Goal: Information Seeking & Learning: Find specific fact

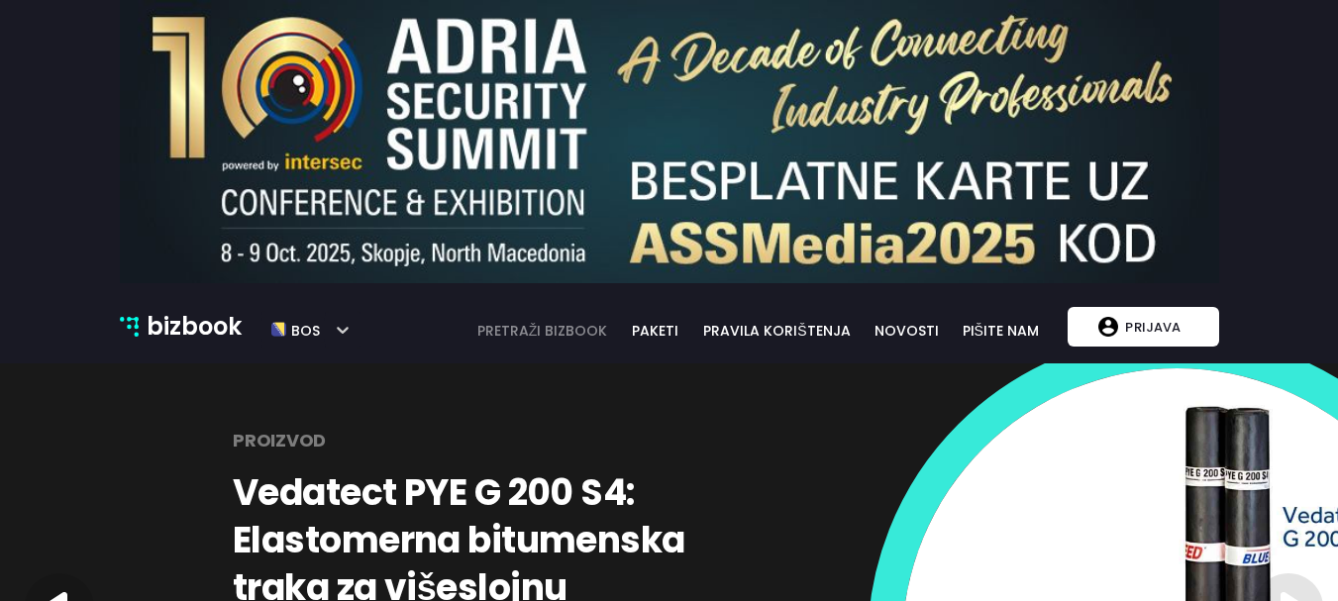
click at [558, 324] on link "pretraži bizbook" at bounding box center [543, 331] width 157 height 22
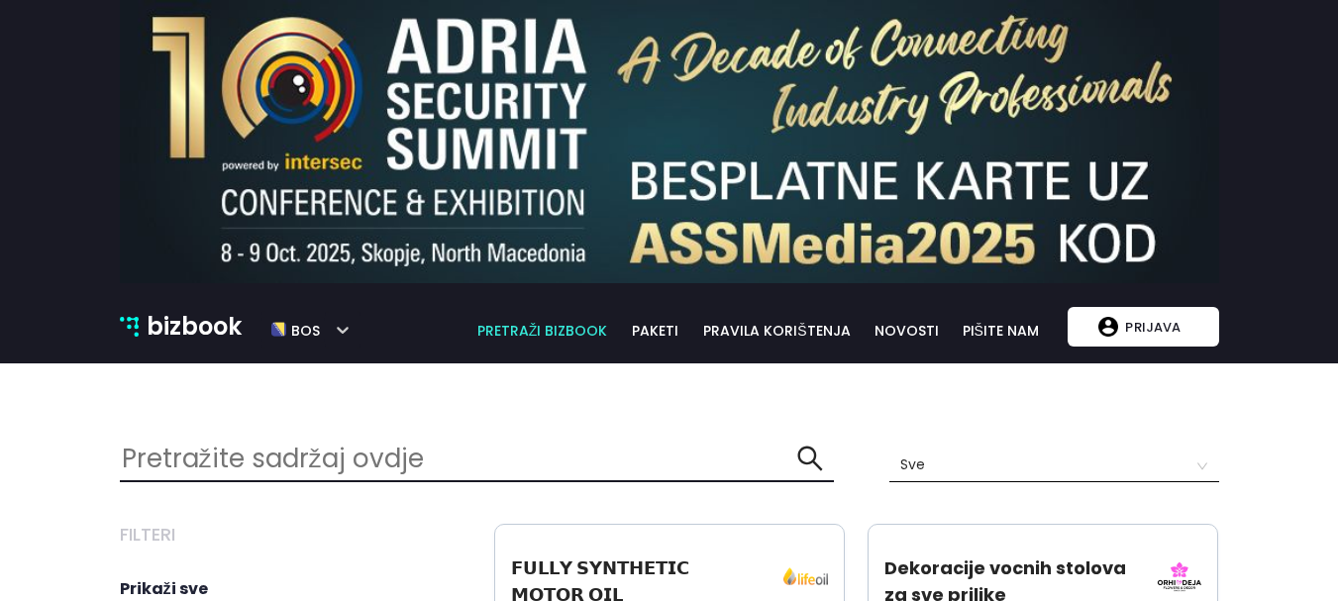
click at [228, 335] on p "bizbook" at bounding box center [194, 327] width 95 height 38
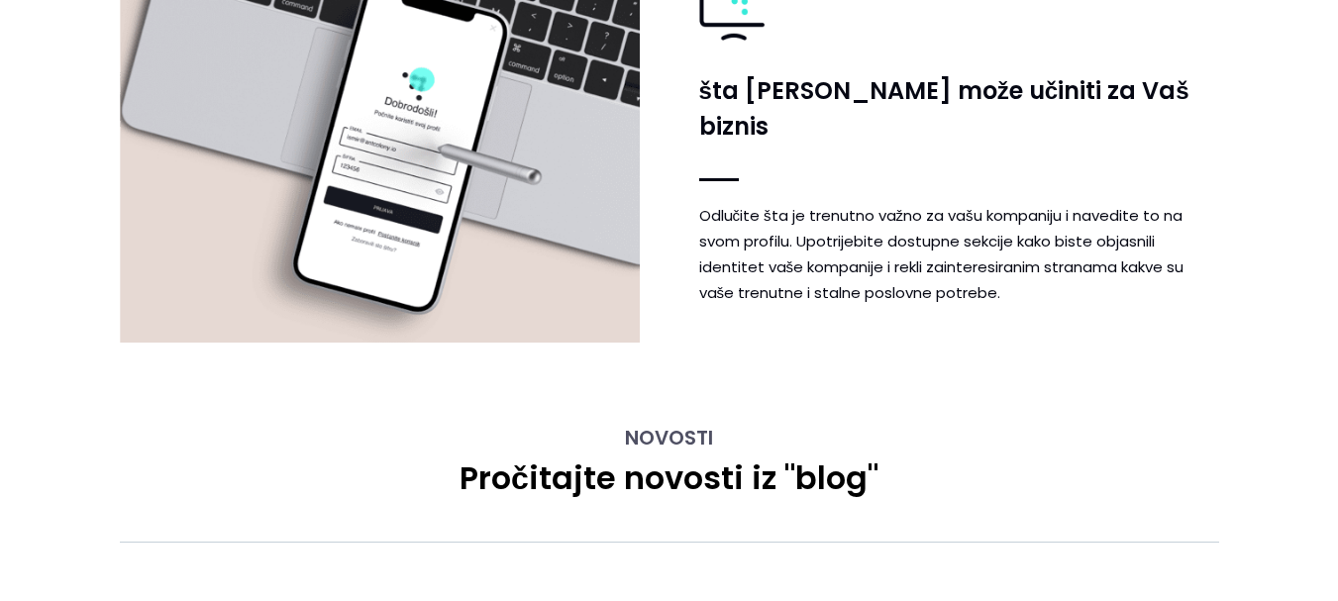
scroll to position [4556, 0]
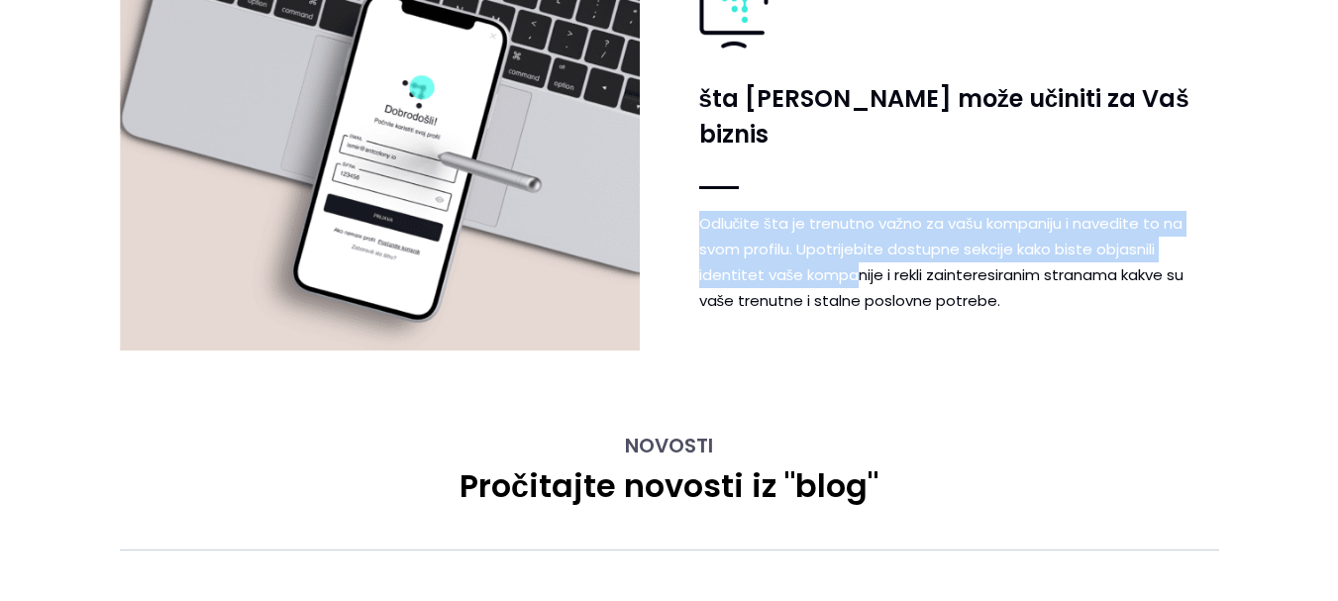
drag, startPoint x: 699, startPoint y: 200, endPoint x: 858, endPoint y: 257, distance: 168.2
click at [858, 257] on p "Odlučite šta je trenutno važno za vašu kompaniju i navedite to na svom profilu.…" at bounding box center [959, 262] width 520 height 103
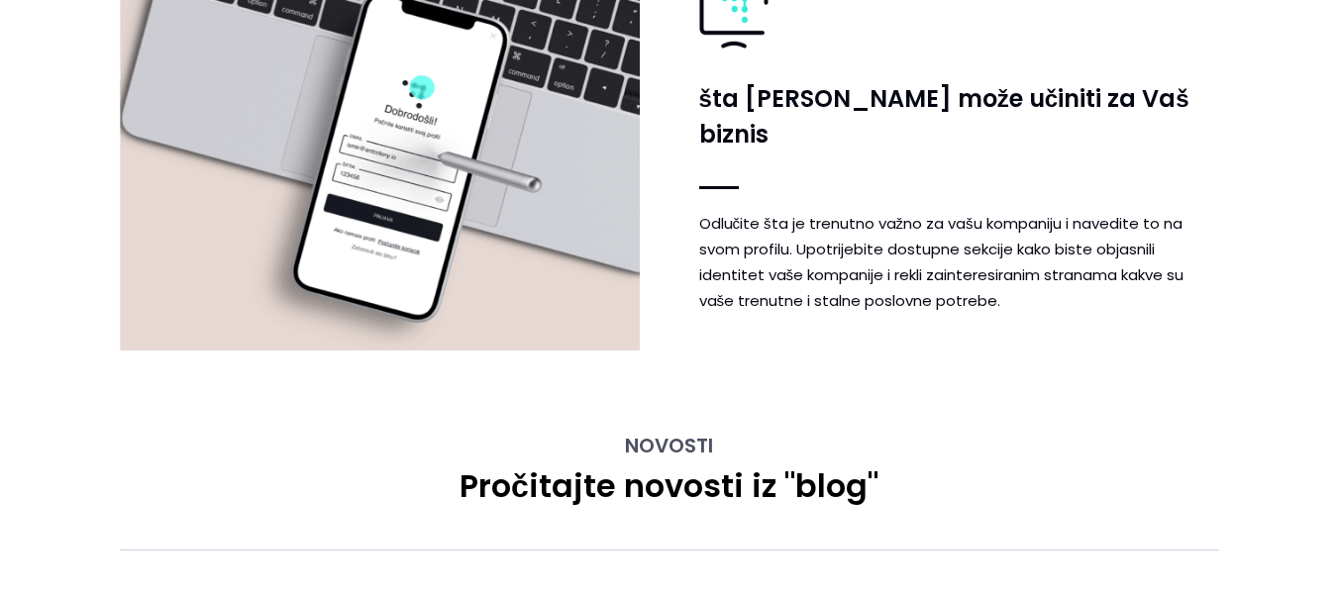
click at [868, 257] on p "Odlučite šta je trenutno važno za vašu kompaniju i navedite to na svom profilu.…" at bounding box center [959, 262] width 520 height 103
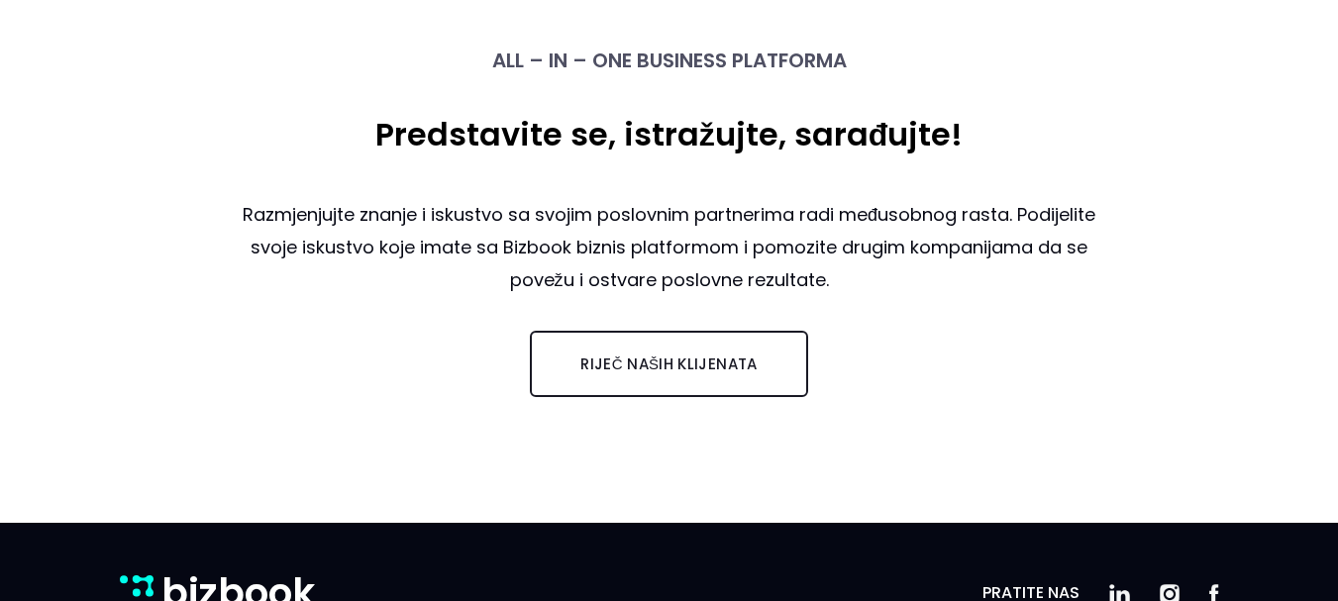
scroll to position [0, 0]
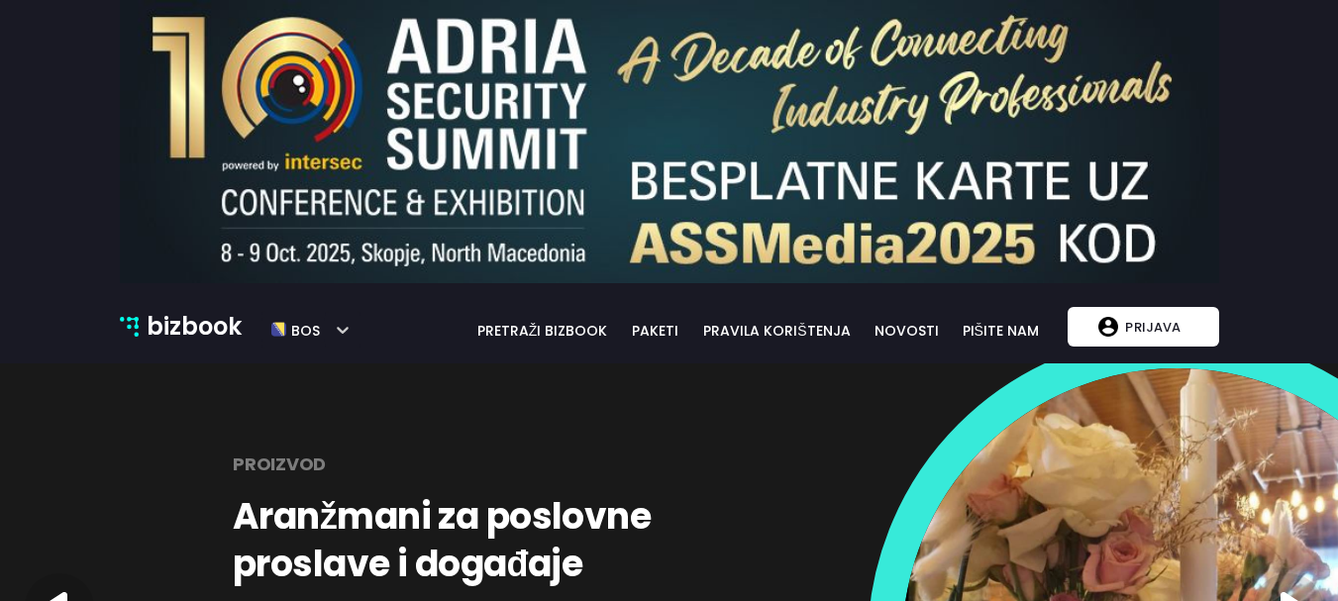
drag, startPoint x: 177, startPoint y: 321, endPoint x: 142, endPoint y: 326, distance: 36.0
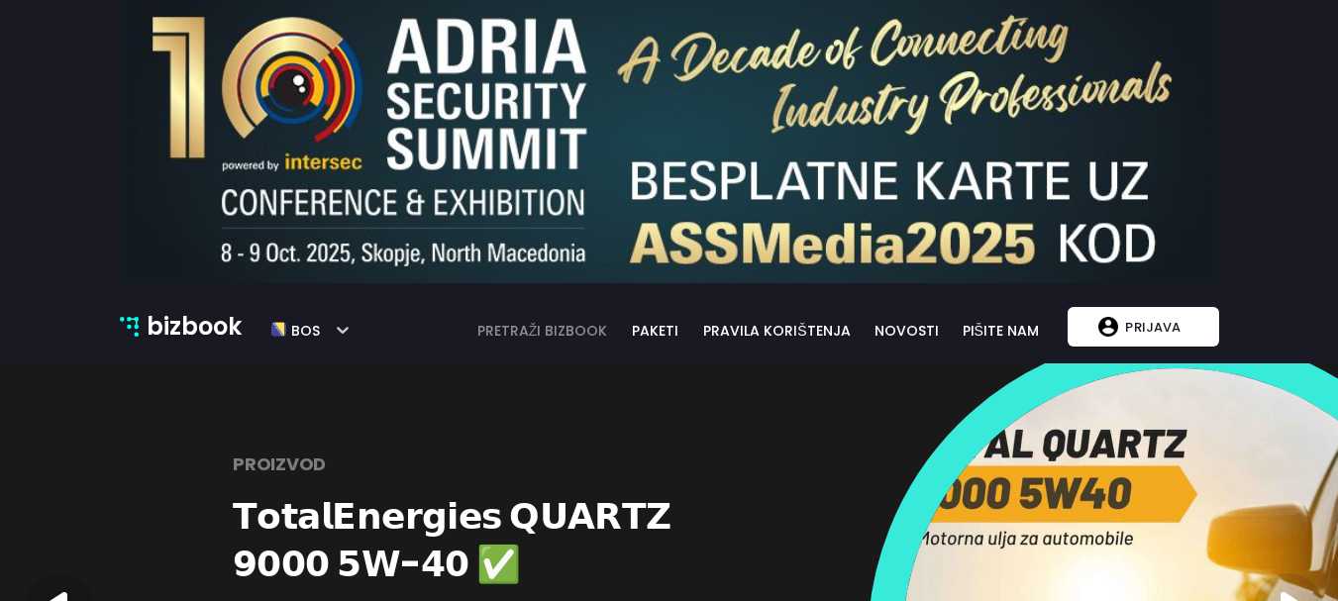
click at [601, 332] on link "pretraži bizbook" at bounding box center [543, 331] width 157 height 22
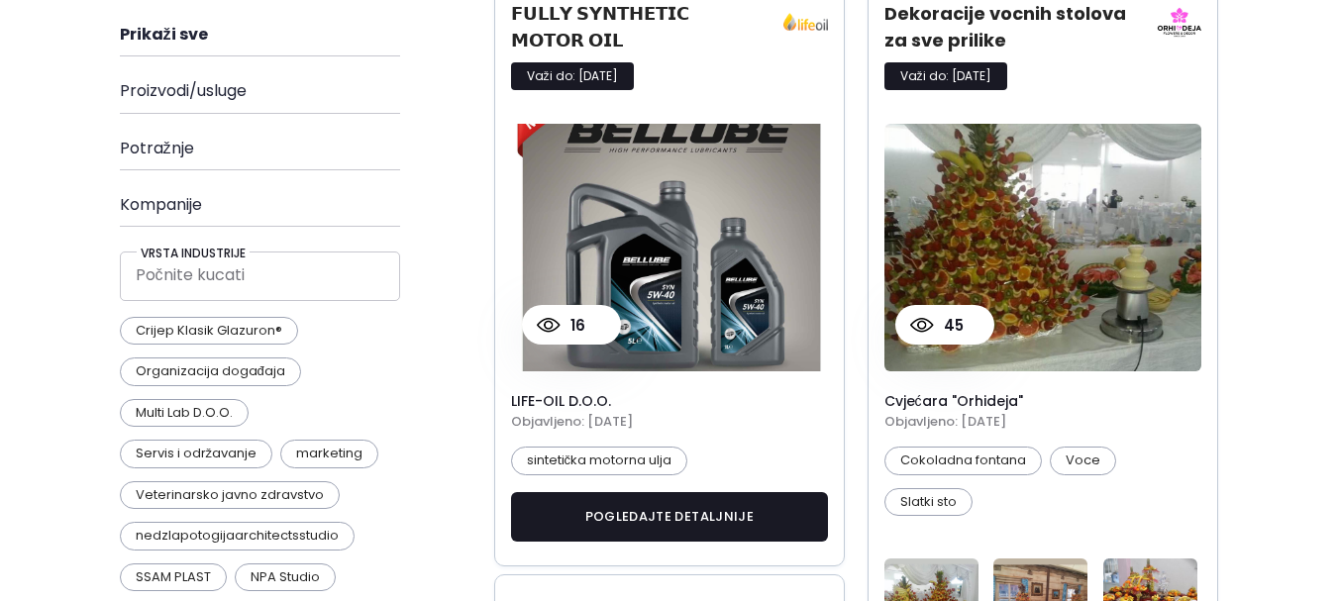
scroll to position [594, 0]
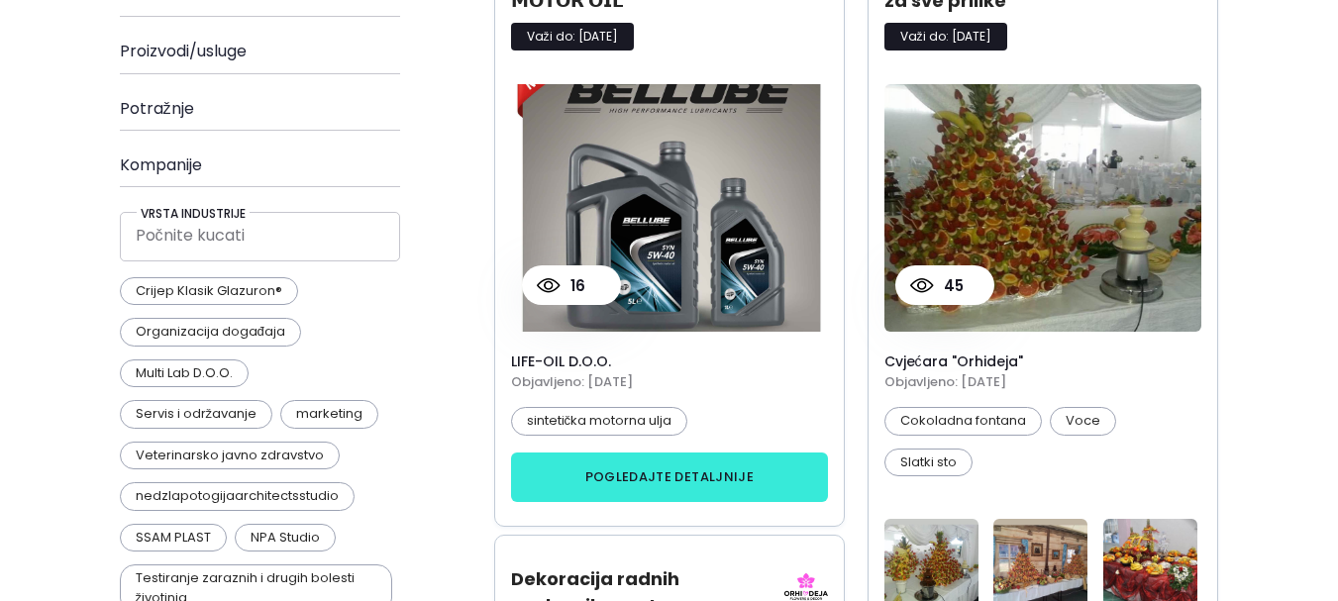
click at [601, 474] on button "pogledajte detaljnije" at bounding box center [670, 478] width 318 height 50
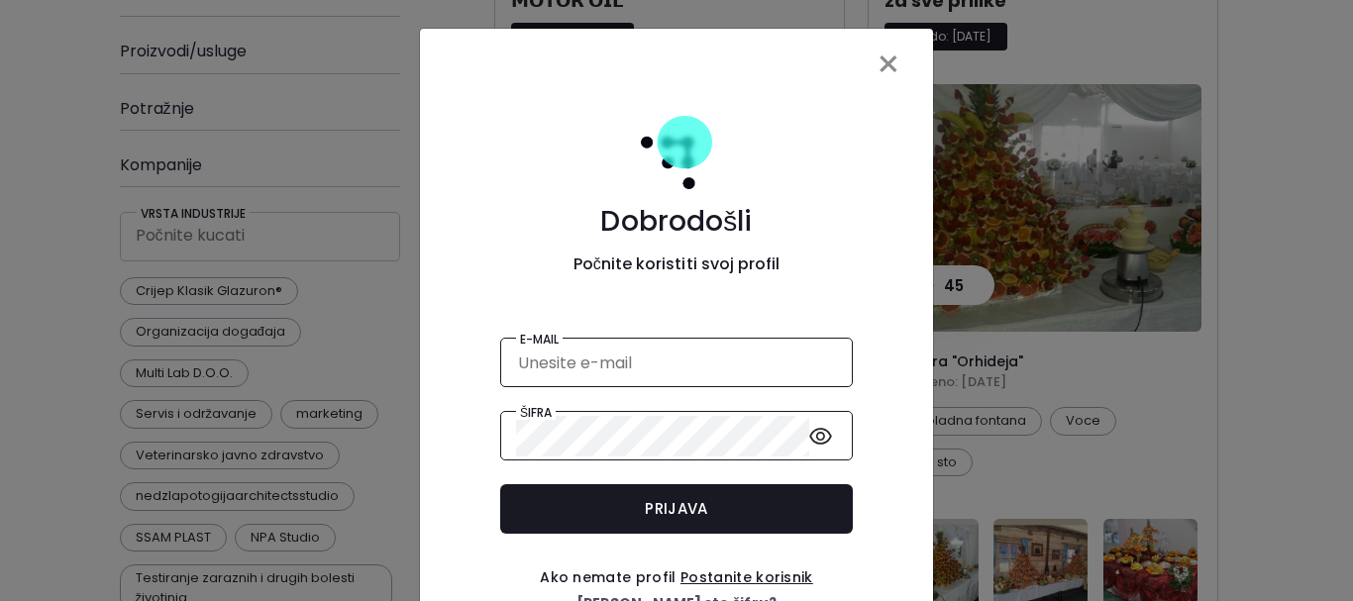
click at [876, 61] on span "×" at bounding box center [889, 64] width 26 height 55
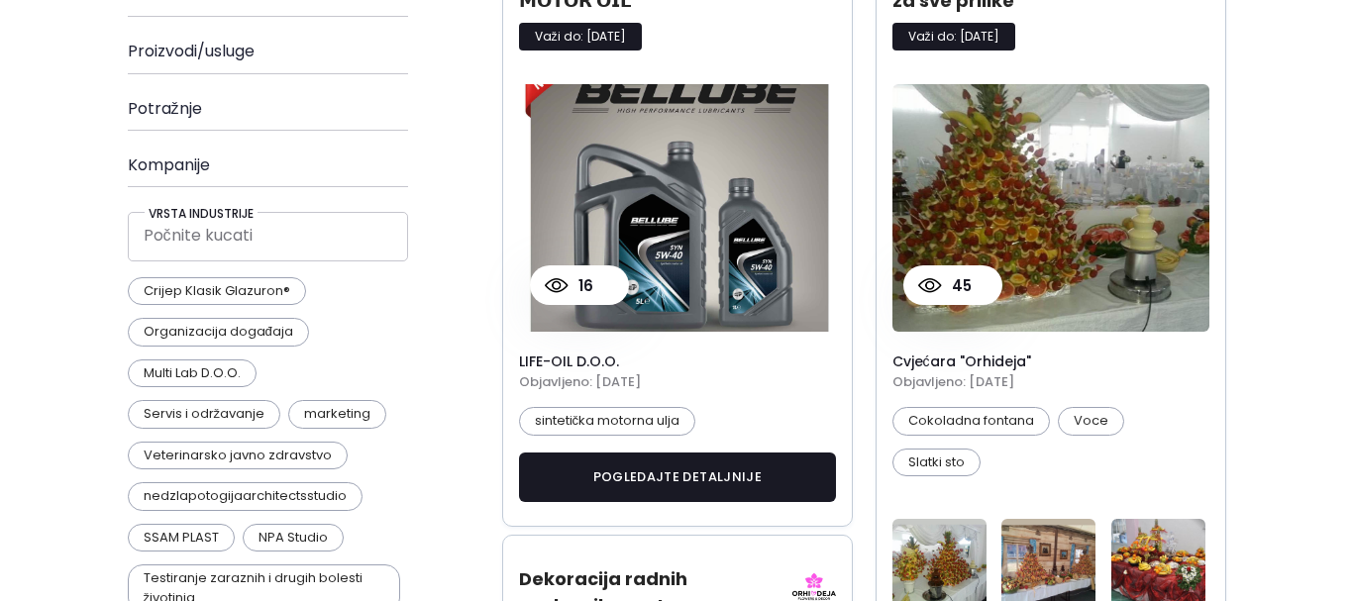
scroll to position [991, 0]
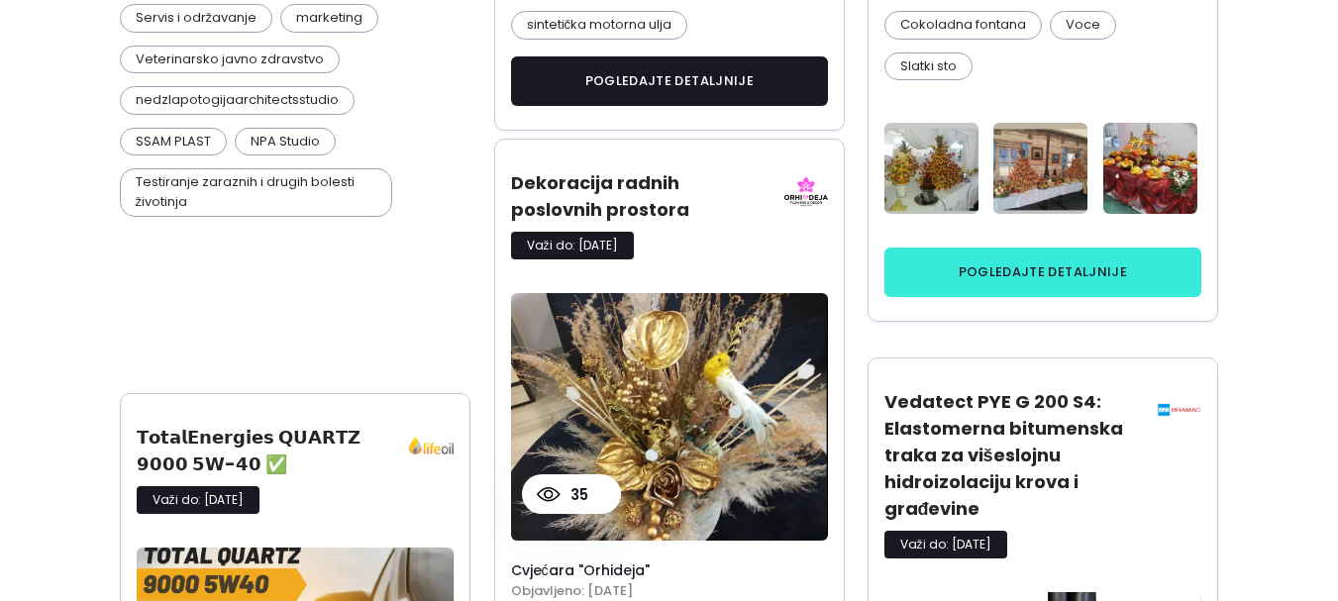
click at [978, 282] on button "pogledajte detaljnije" at bounding box center [1044, 273] width 318 height 50
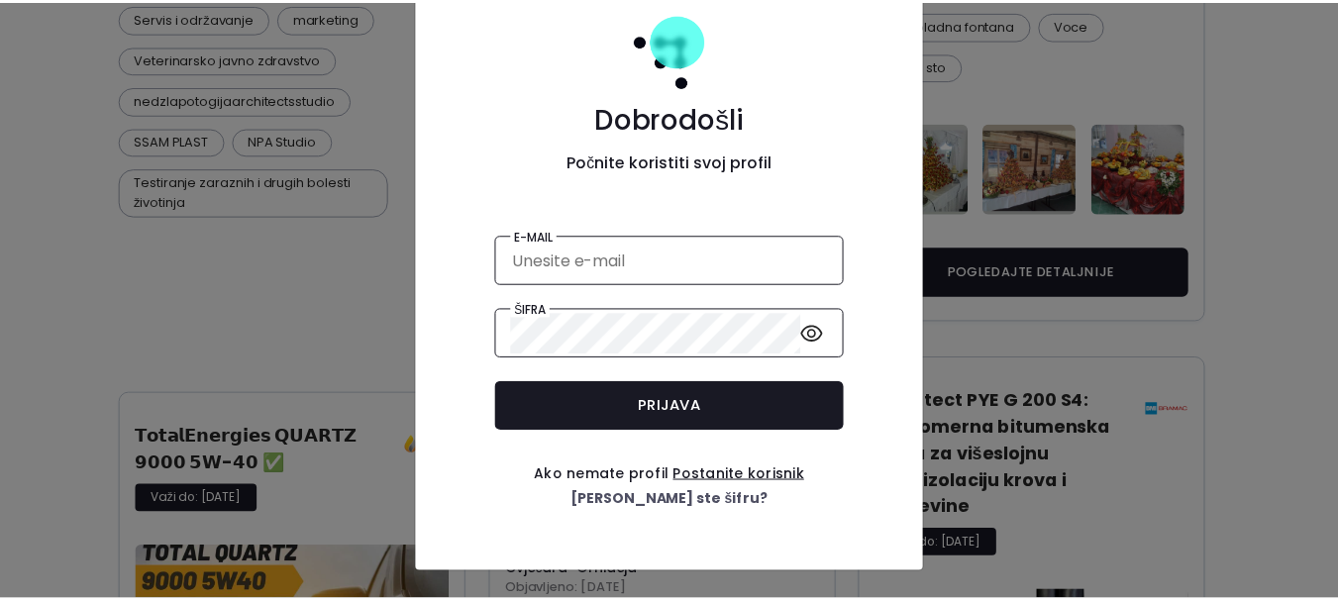
scroll to position [0, 0]
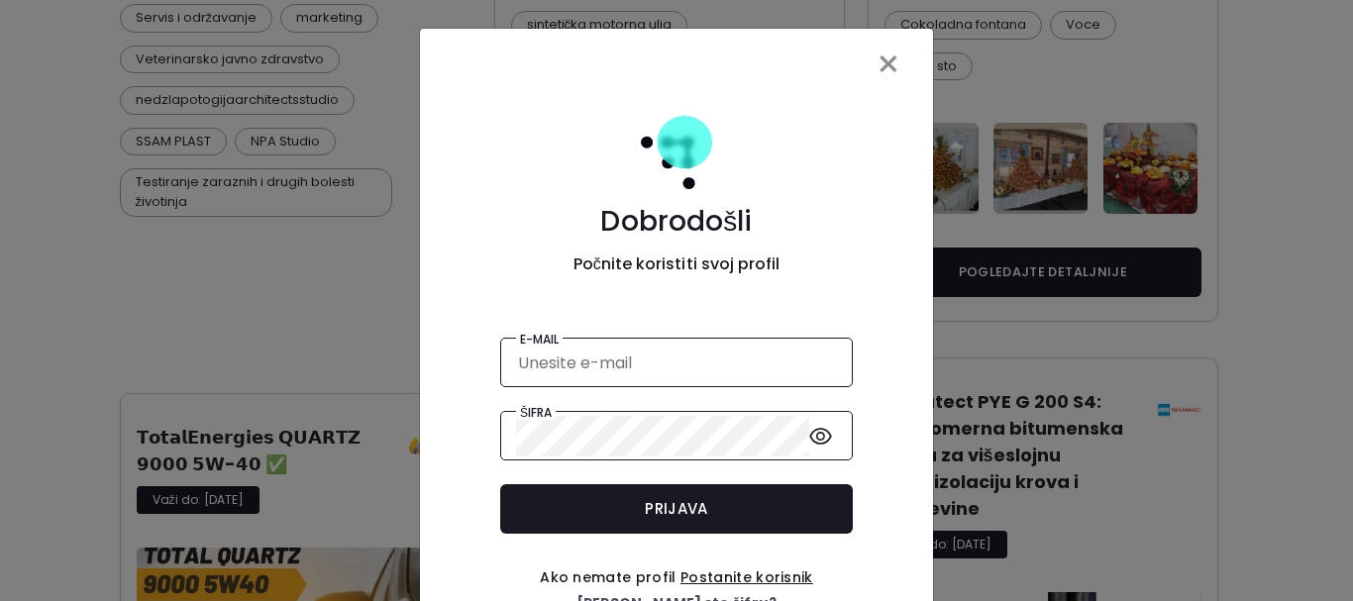
click at [880, 64] on span "×" at bounding box center [889, 64] width 26 height 55
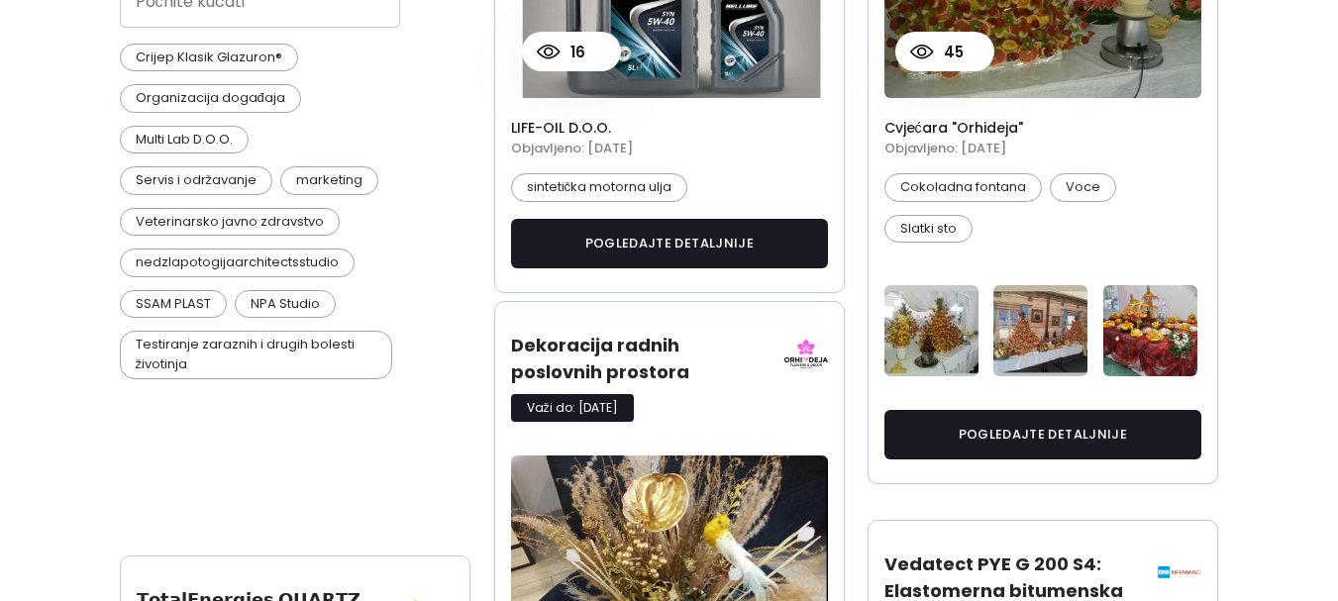
scroll to position [792, 0]
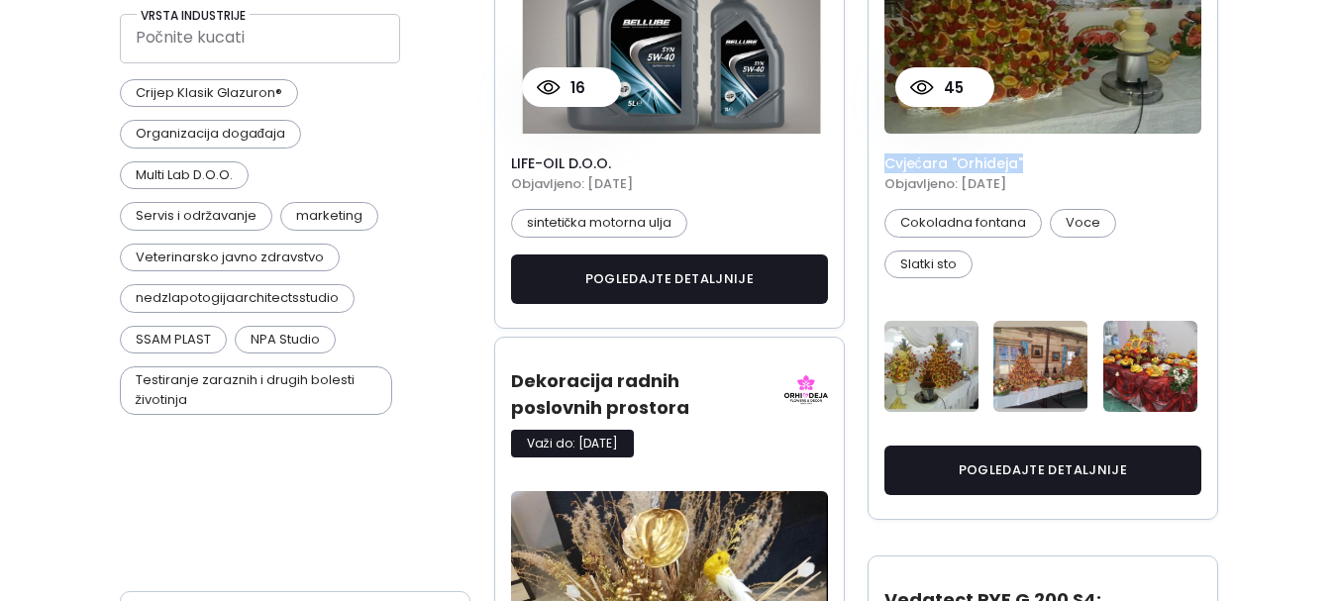
drag, startPoint x: 998, startPoint y: 164, endPoint x: 885, endPoint y: 161, distance: 113.9
click at [885, 161] on h4 "Cvjećara "Orhideja"" at bounding box center [1044, 164] width 318 height 17
copy h4 "Cvjećara "Orhideja""
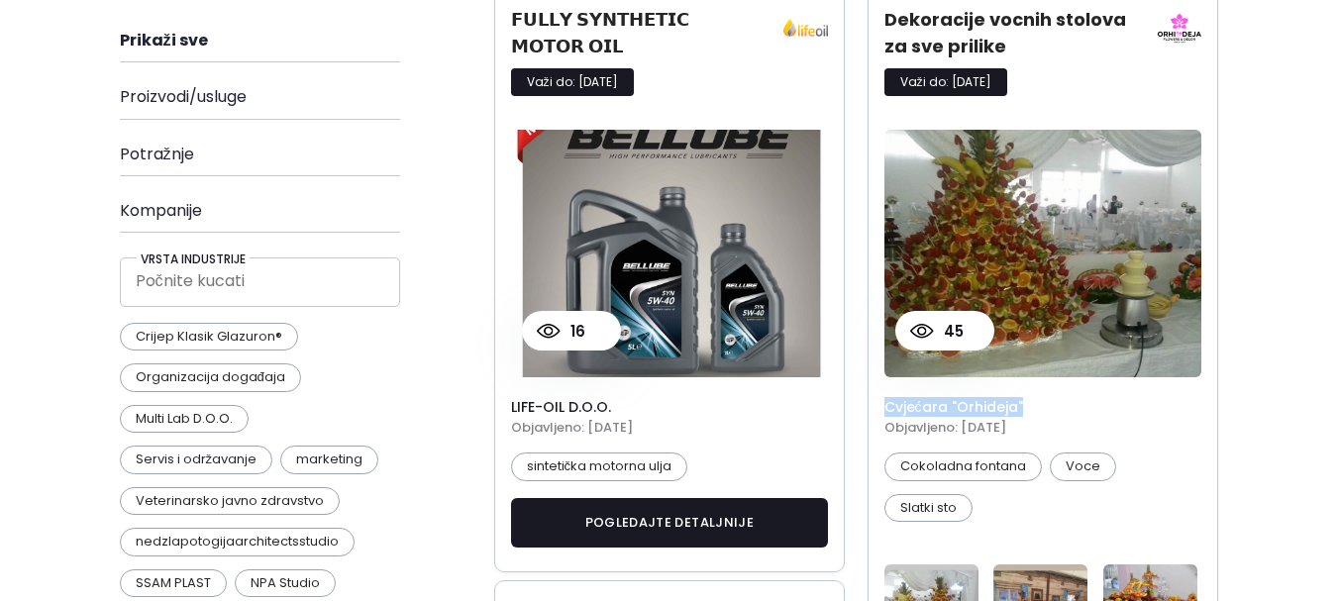
scroll to position [594, 0]
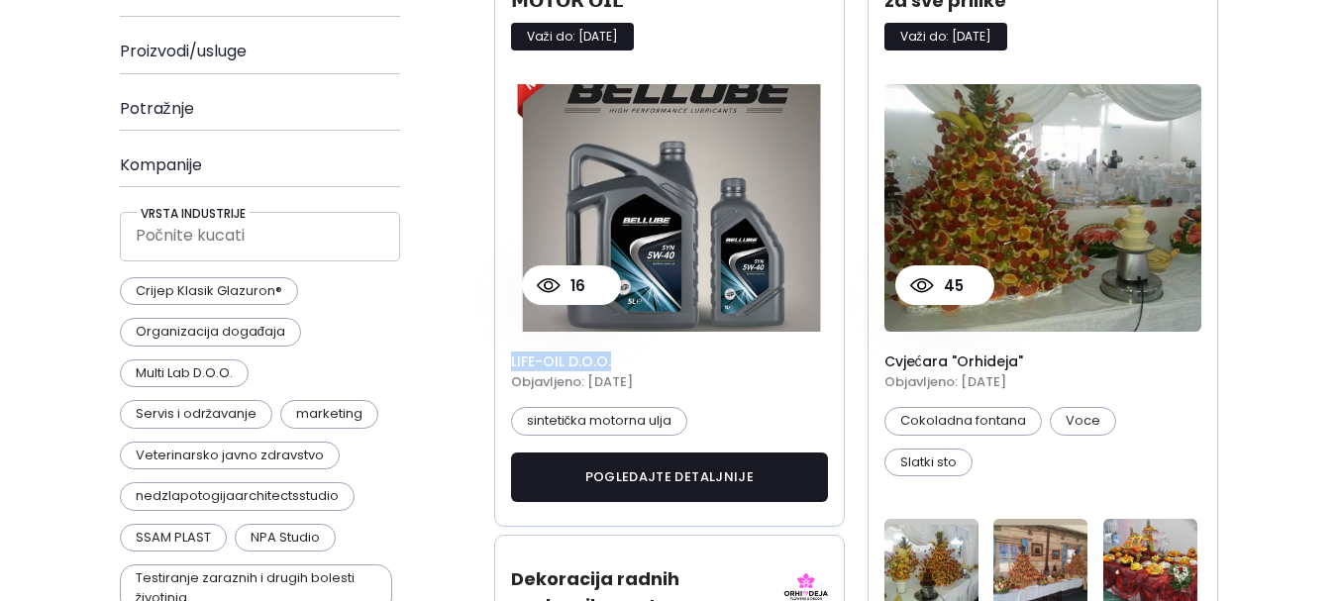
drag, startPoint x: 512, startPoint y: 336, endPoint x: 618, endPoint y: 309, distance: 109.3
click at [620, 354] on h4 "LIFE-OIL d.o.o." at bounding box center [670, 362] width 318 height 17
copy h4 "LIFE-OIL d.o.o."
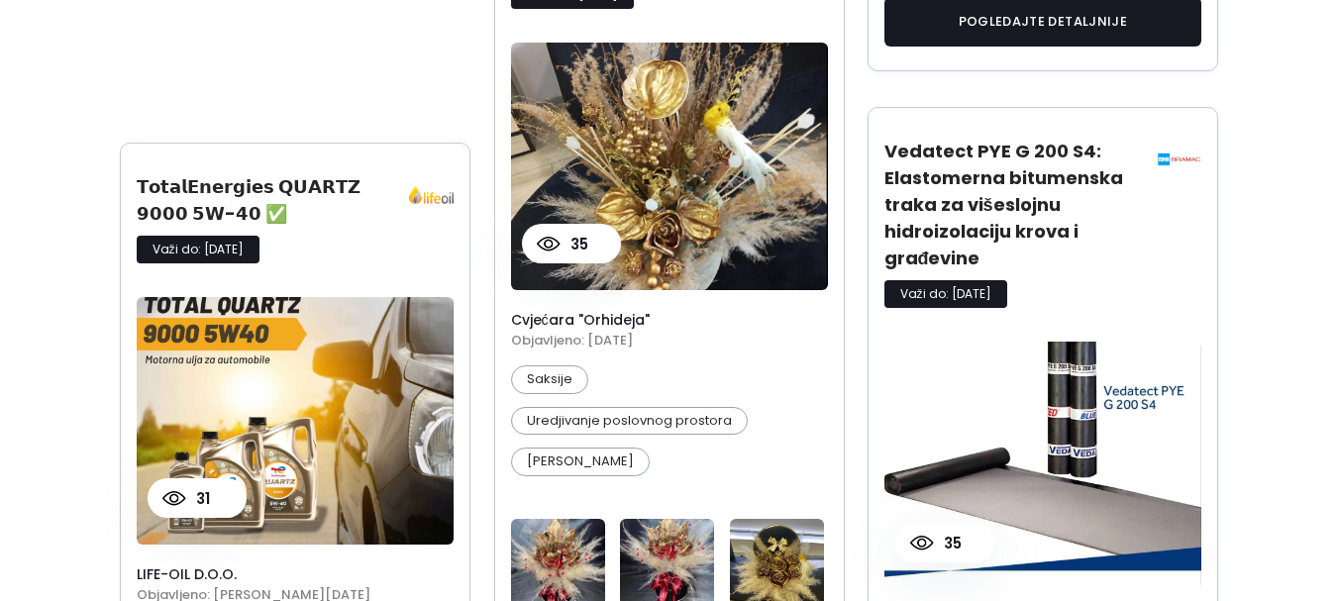
scroll to position [1387, 0]
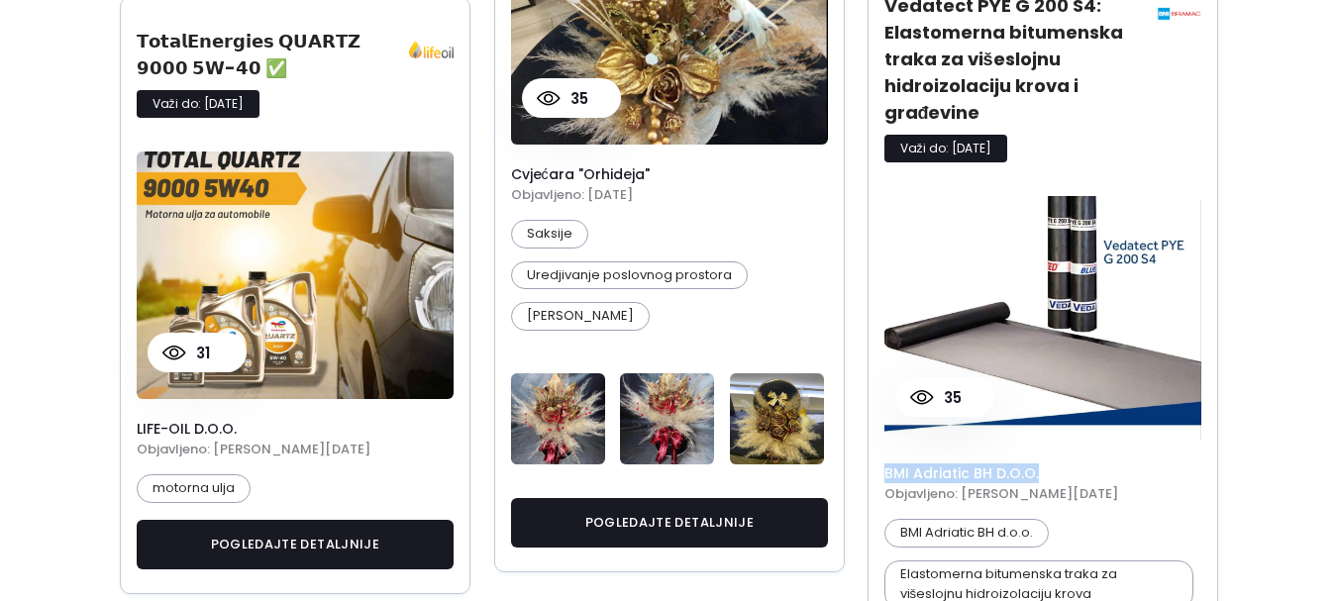
drag, startPoint x: 886, startPoint y: 475, endPoint x: 1036, endPoint y: 474, distance: 150.6
click at [1036, 474] on h4 "BMI Adriatic BH d.o.o." at bounding box center [1044, 474] width 318 height 17
copy h4 "BMI Adriatic BH d.o.o."
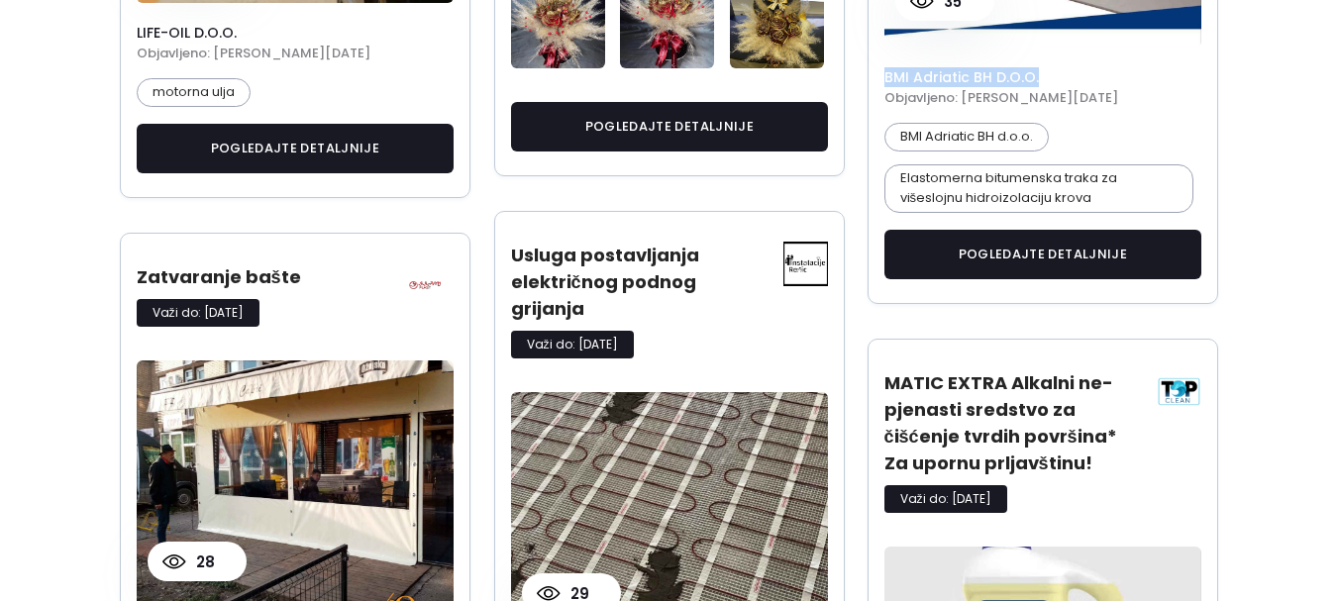
scroll to position [1981, 0]
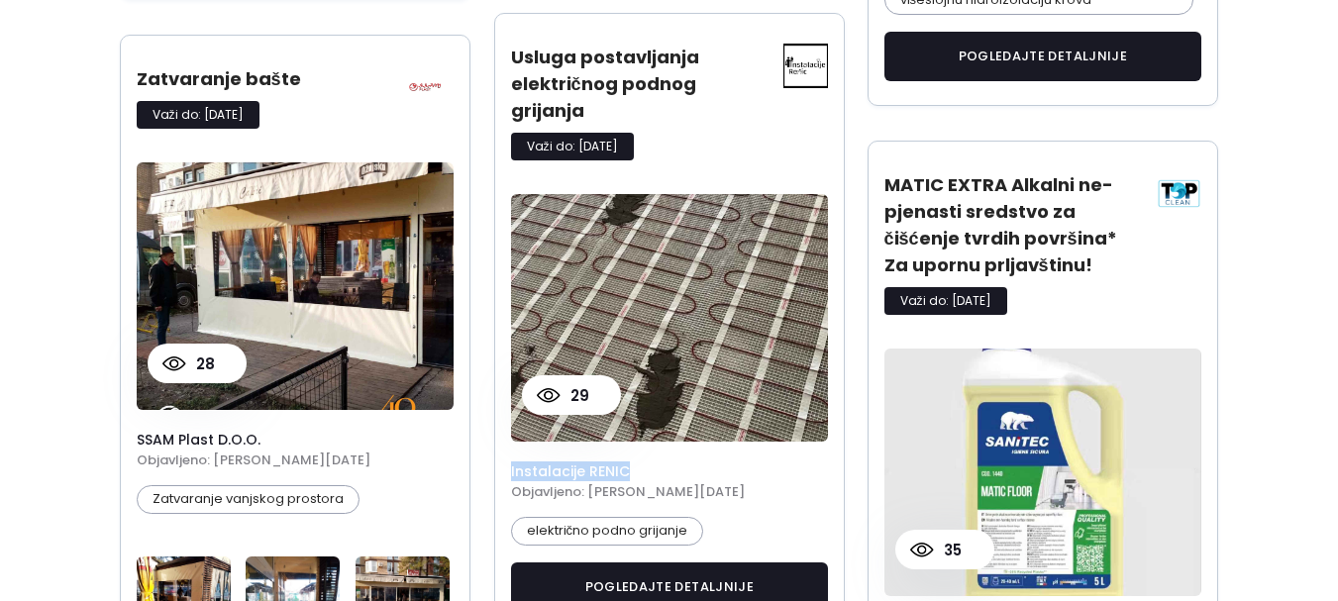
drag, startPoint x: 624, startPoint y: 472, endPoint x: 507, endPoint y: 470, distance: 116.9
click at [507, 470] on div "Usluga postavljanja električnog podnog grijanja Važi do: [DATE] 29 Instalacije …" at bounding box center [670, 325] width 352 height 624
copy h4 "Instalacije RENIC"
drag, startPoint x: 139, startPoint y: 437, endPoint x: 259, endPoint y: 438, distance: 119.9
click at [259, 438] on h4 "SSAM plast d.o.o." at bounding box center [296, 440] width 318 height 17
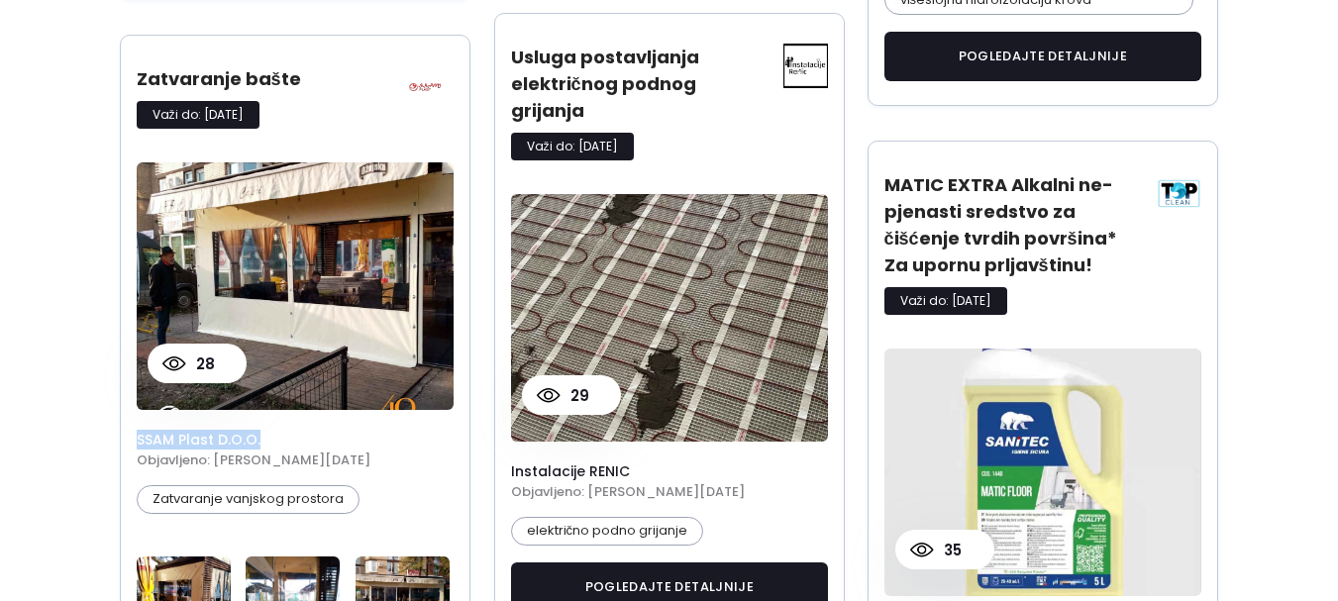
copy h4 "SSAM plast d.o.o."
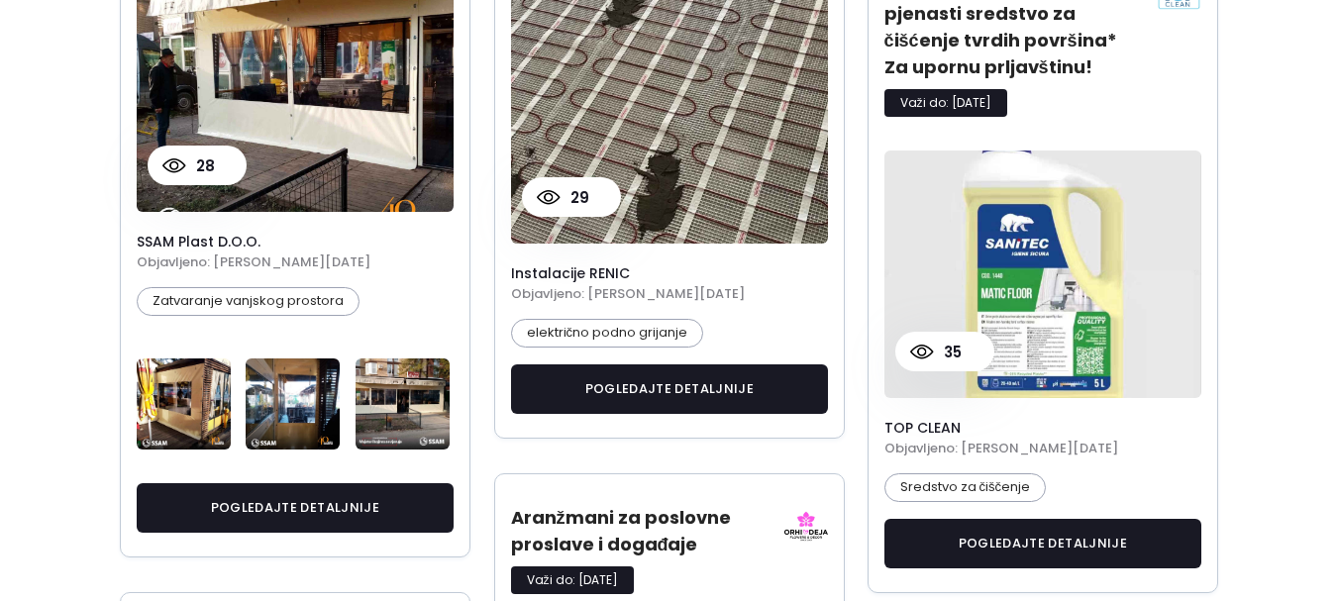
click at [940, 426] on h4 "TOP CLEAN" at bounding box center [1044, 428] width 318 height 17
drag, startPoint x: 957, startPoint y: 426, endPoint x: 883, endPoint y: 426, distance: 74.3
click at [883, 426] on div "MATIC EXTRA Alkalni ne-pjenasti sredstvo za čišćenje tvrdih površina* Za upornu…" at bounding box center [1044, 268] width 352 height 651
copy h4 "TOP CLEAN"
